Goal: Task Accomplishment & Management: Manage account settings

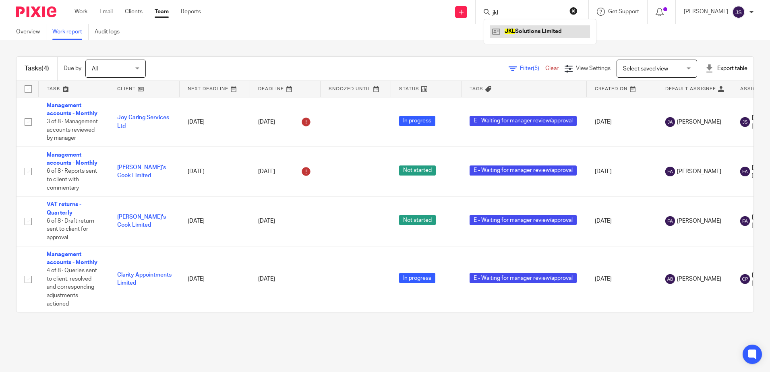
type input "jkl"
click at [527, 31] on link at bounding box center [540, 31] width 100 height 12
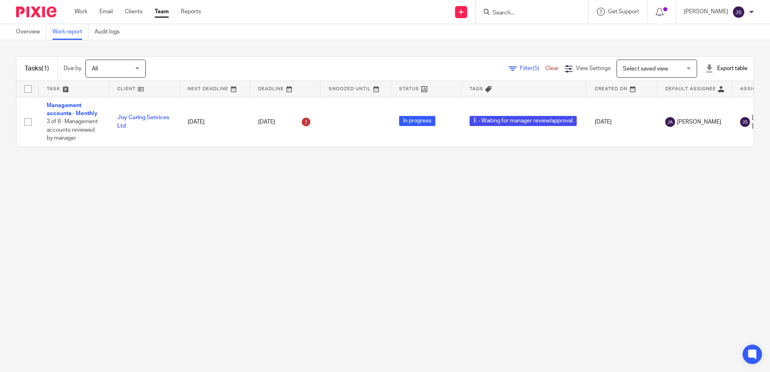
drag, startPoint x: 130, startPoint y: 186, endPoint x: 129, endPoint y: 178, distance: 8.1
click at [130, 186] on main "Overview Work report Audit logs Tasks (1) Due by All All [DATE] [DATE] This wee…" at bounding box center [385, 186] width 770 height 372
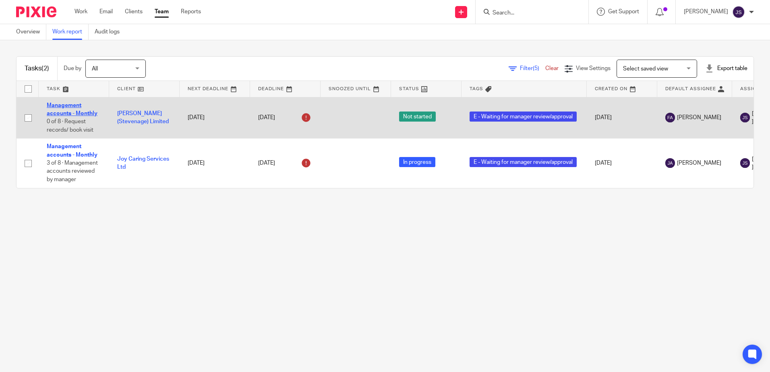
click at [70, 115] on link "Management accounts - Monthly" at bounding box center [72, 110] width 51 height 14
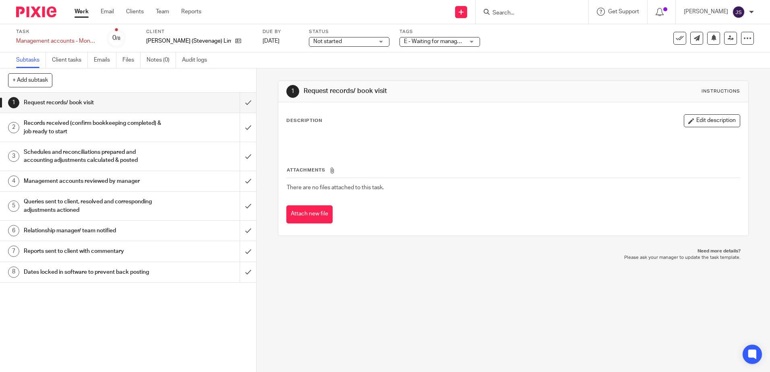
click at [446, 43] on span "E - Waiting for manager review/approval" at bounding box center [453, 42] width 99 height 6
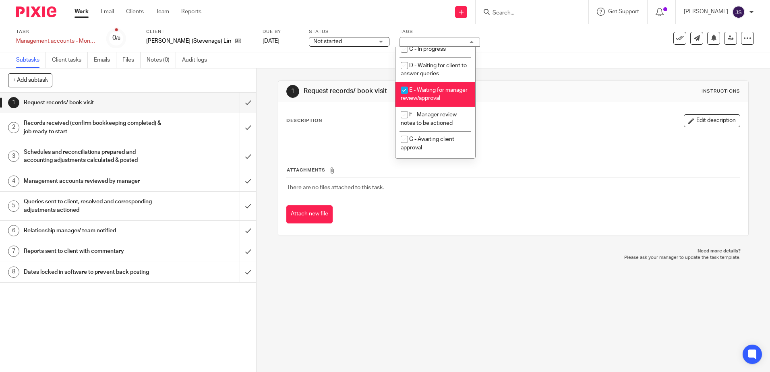
scroll to position [81, 0]
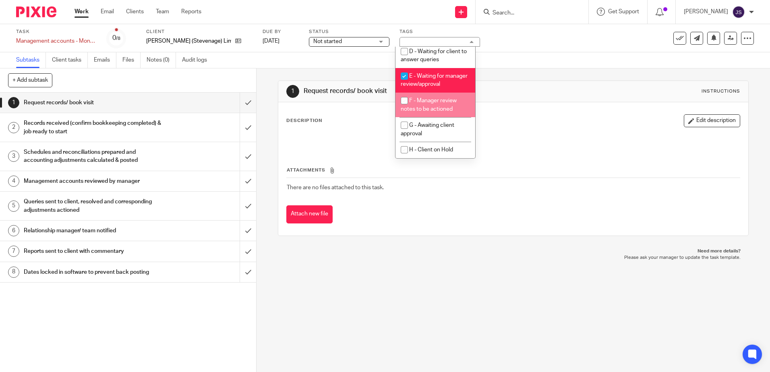
click at [442, 112] on span "F - Manager review notes to be actioned" at bounding box center [429, 105] width 56 height 14
checkbox input "true"
click at [439, 82] on li "E - Waiting for manager review/approval" at bounding box center [436, 80] width 80 height 25
checkbox input "false"
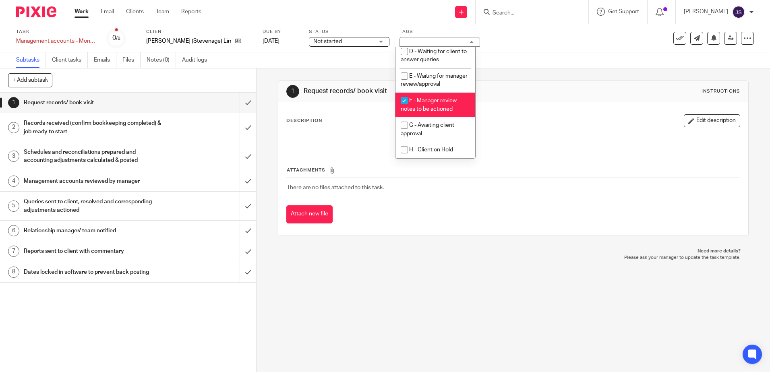
click at [497, 77] on div "1 Request records/ book visit Instructions Description Edit description Attachm…" at bounding box center [513, 158] width 471 height 180
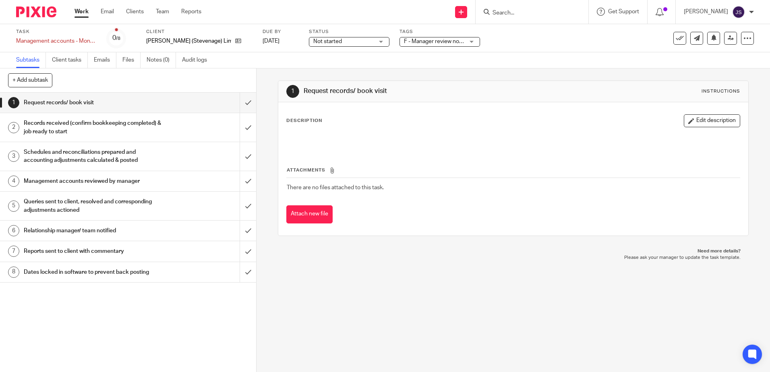
click at [168, 177] on div "Management accounts reviewed by manager" at bounding box center [128, 181] width 208 height 12
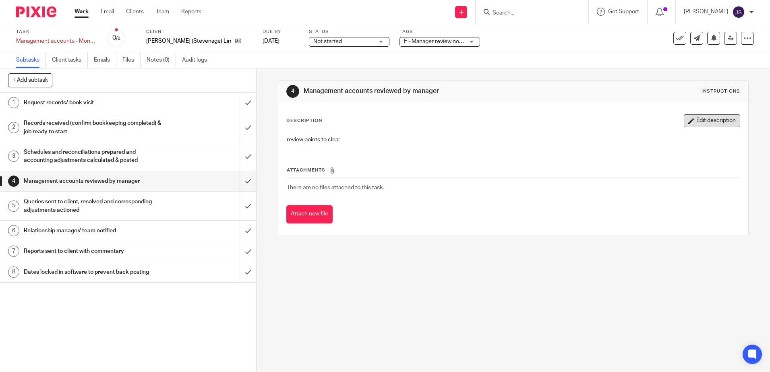
click at [705, 118] on button "Edit description" at bounding box center [712, 120] width 56 height 13
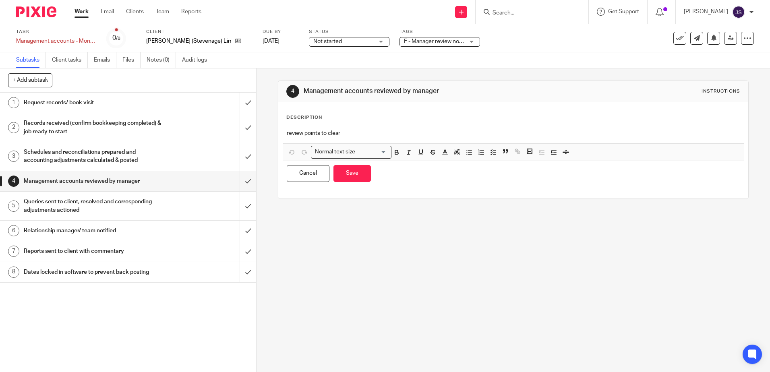
click at [406, 130] on p "review points to clear" at bounding box center [513, 133] width 453 height 8
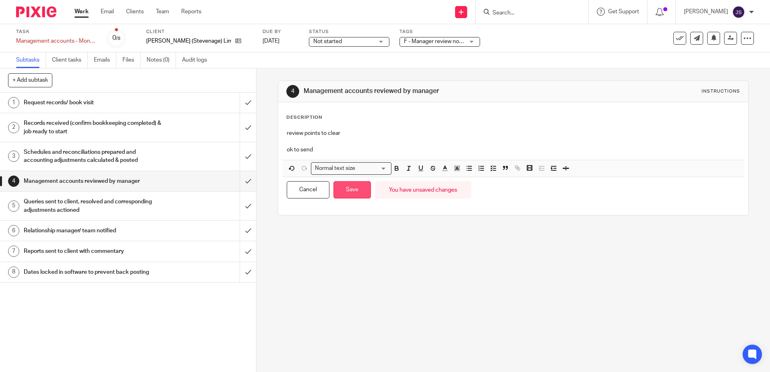
click at [355, 186] on button "Save" at bounding box center [352, 189] width 37 height 17
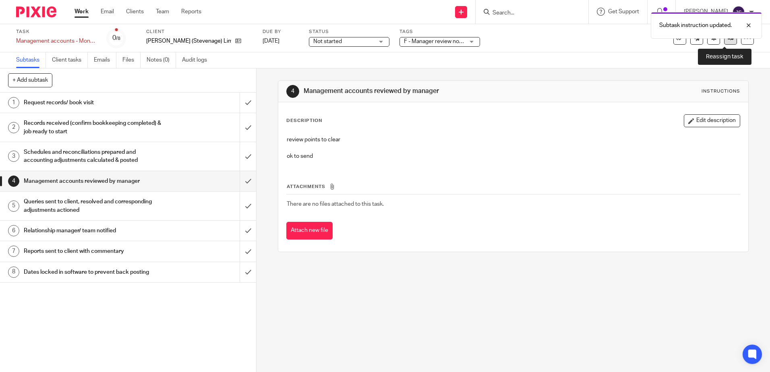
click at [727, 42] on link at bounding box center [730, 38] width 13 height 13
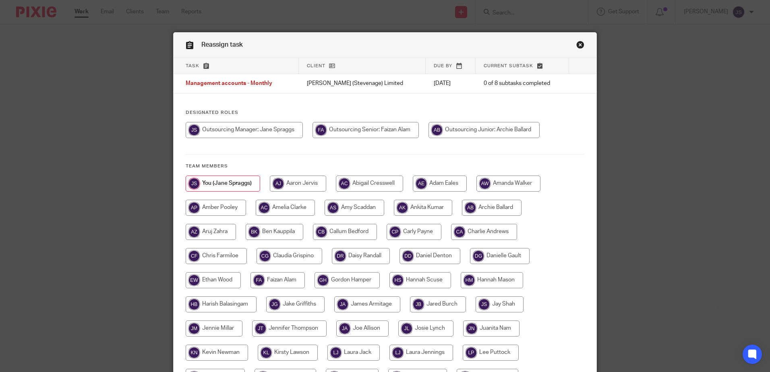
click at [363, 130] on input "radio" at bounding box center [366, 130] width 106 height 16
radio input "true"
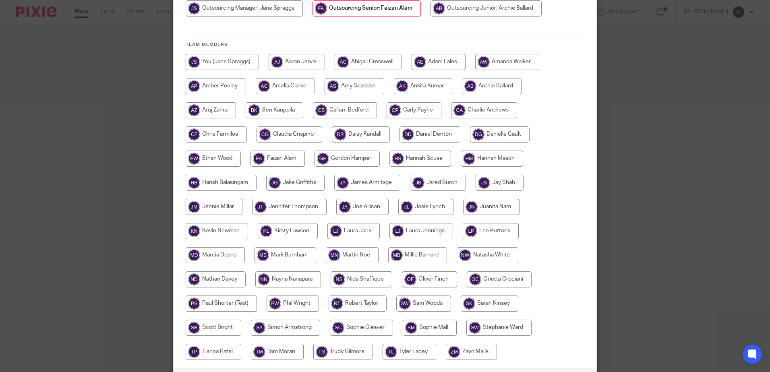
scroll to position [184, 0]
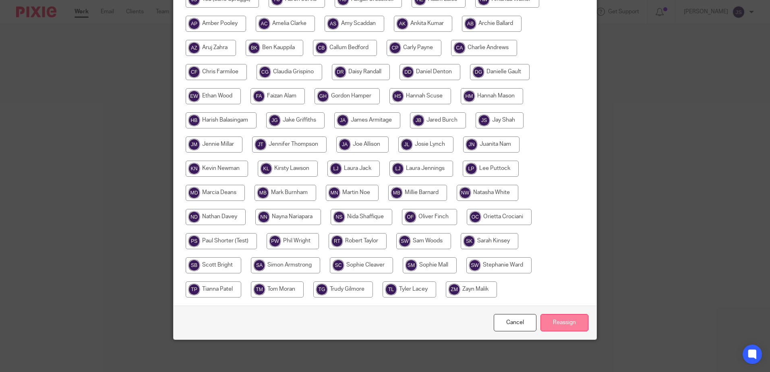
click at [558, 326] on input "Reassign" at bounding box center [565, 322] width 48 height 17
